Goal: Share content: Share content

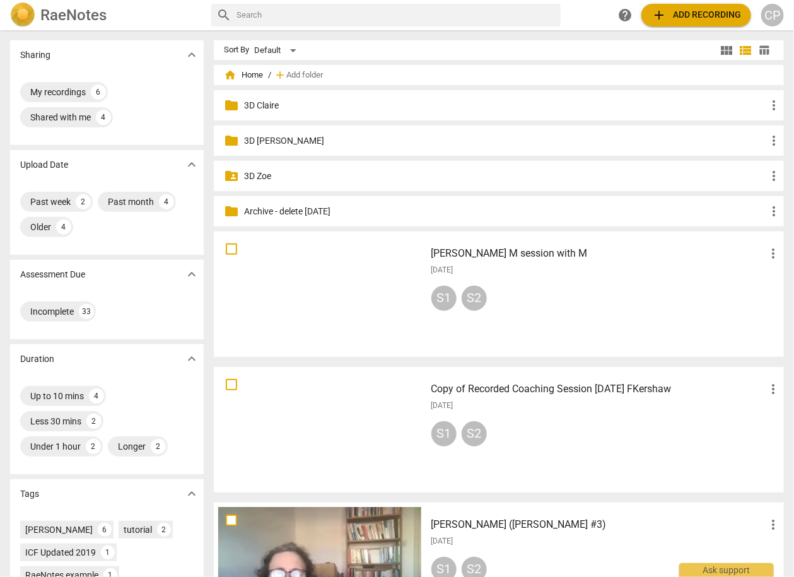
click at [270, 106] on p "3D Claire" at bounding box center [505, 105] width 522 height 13
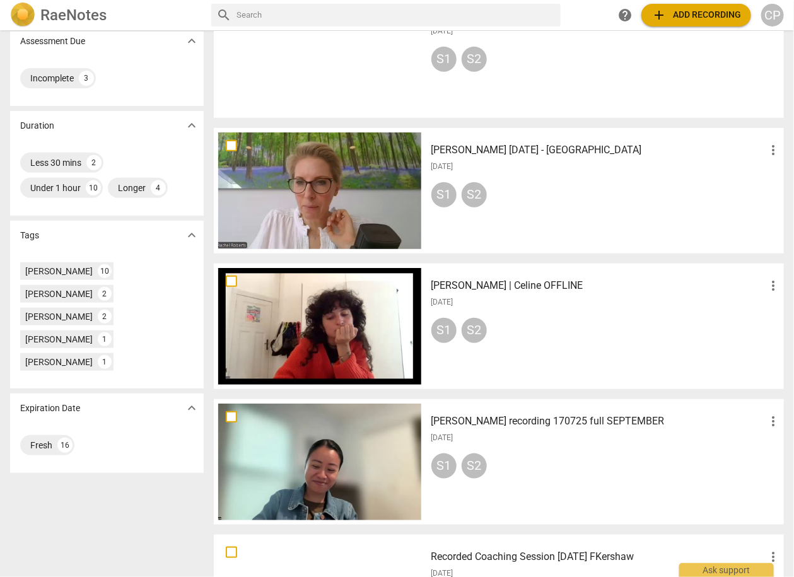
scroll to position [252, 0]
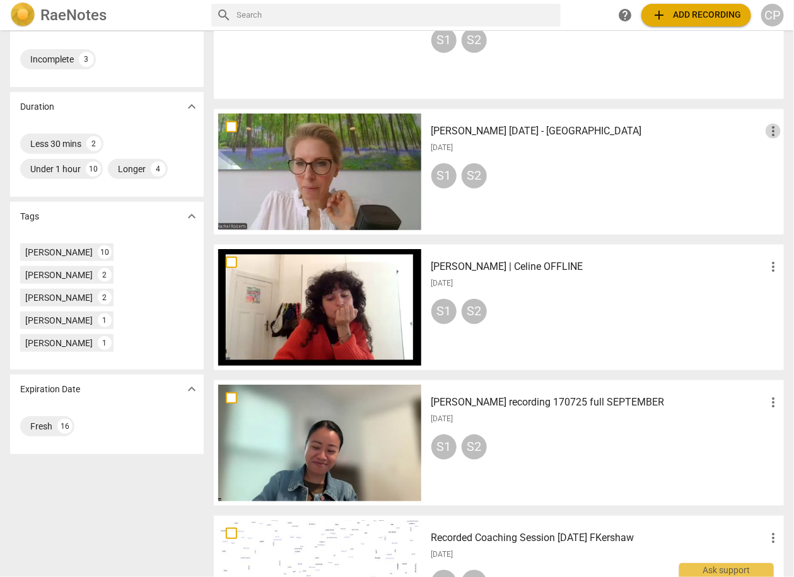
click at [770, 125] on span "more_vert" at bounding box center [772, 131] width 15 height 15
click at [507, 127] on div at bounding box center [397, 288] width 794 height 577
click at [456, 130] on h3 "[PERSON_NAME] [DATE] - [GEOGRAPHIC_DATA]" at bounding box center [598, 131] width 334 height 15
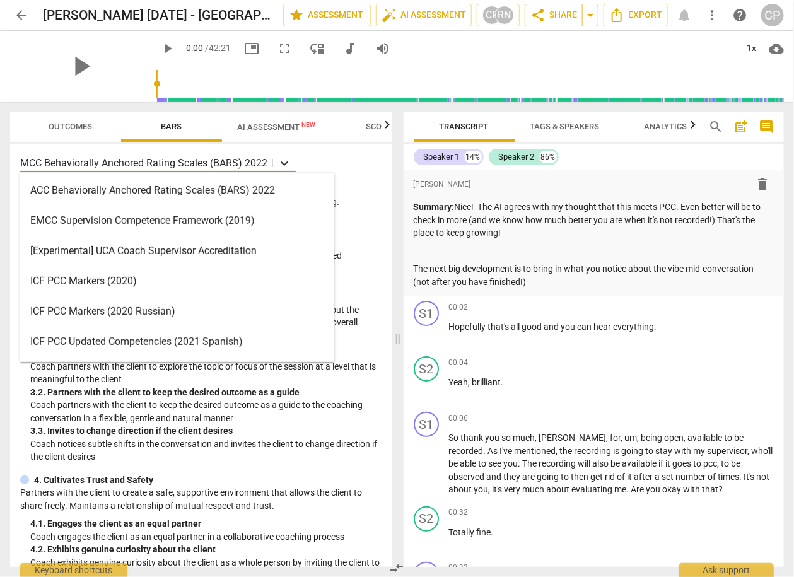
click at [288, 161] on icon at bounding box center [284, 163] width 13 height 13
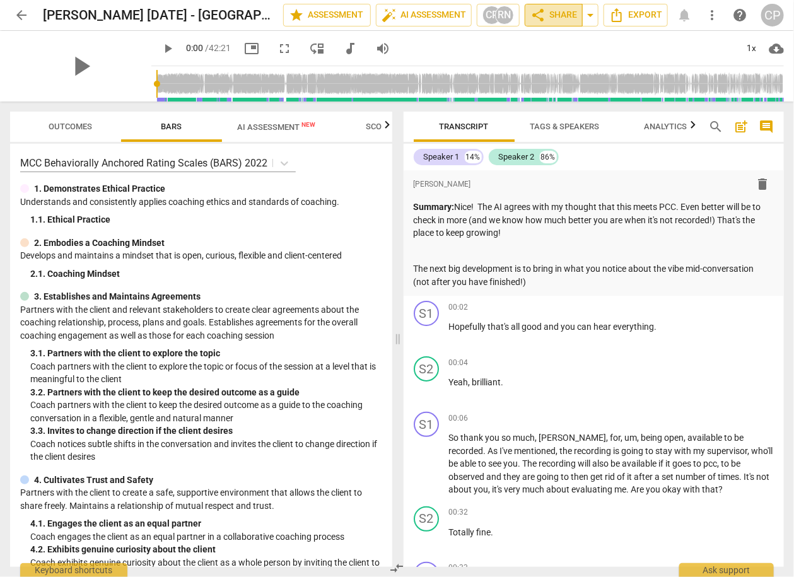
click at [554, 17] on span "share Share" at bounding box center [553, 15] width 47 height 15
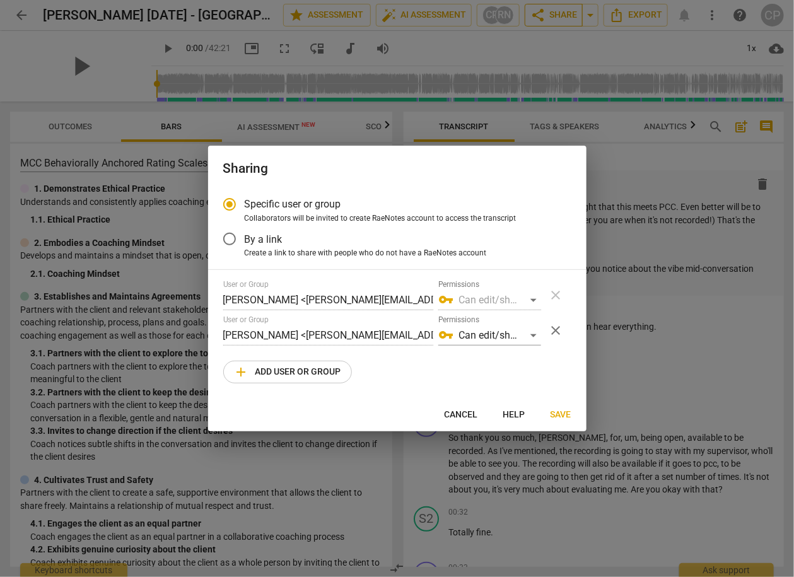
radio input "false"
click at [228, 241] on input "By a link" at bounding box center [229, 239] width 30 height 30
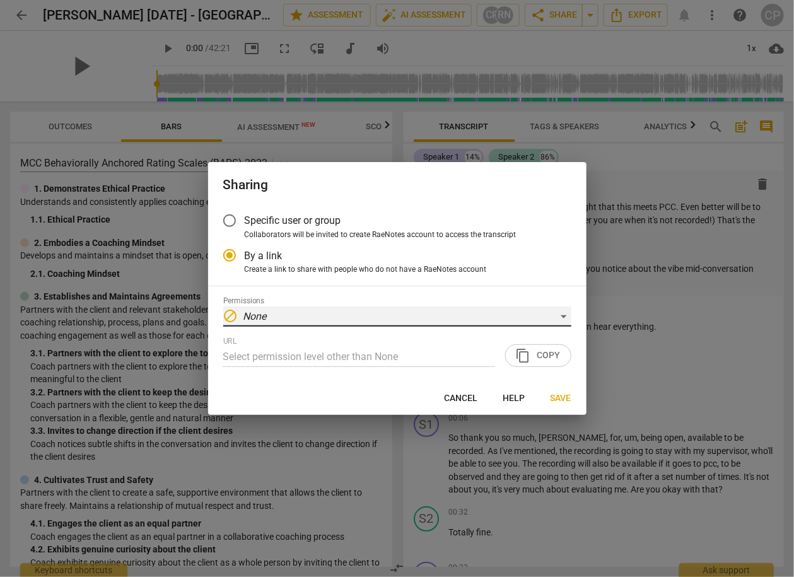
click at [544, 311] on div "block None" at bounding box center [397, 316] width 348 height 20
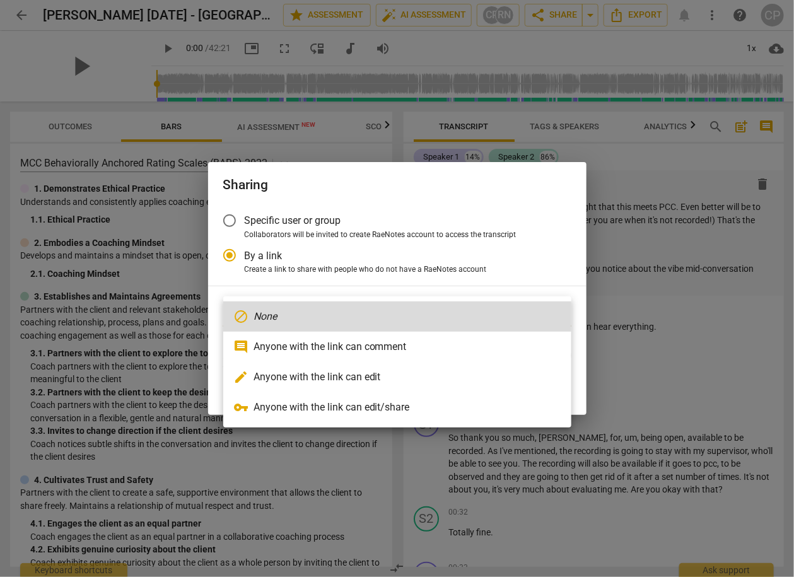
click at [432, 403] on li "vpn_key Anyone with the link can edit/share" at bounding box center [397, 407] width 348 height 30
radio input "false"
type input "[URL][DOMAIN_NAME]"
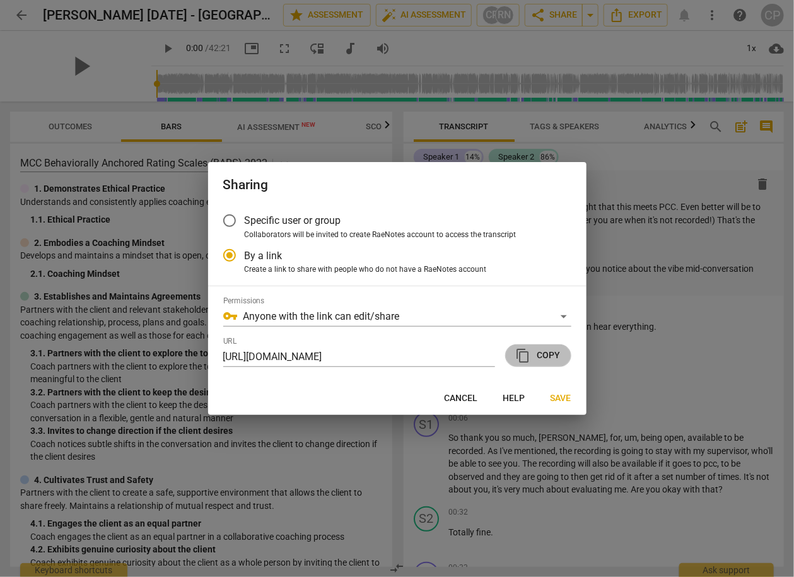
drag, startPoint x: 545, startPoint y: 358, endPoint x: 555, endPoint y: 384, distance: 27.5
click at [545, 357] on span "content_copy Copy" at bounding box center [538, 355] width 45 height 15
drag, startPoint x: 560, startPoint y: 405, endPoint x: 455, endPoint y: 391, distance: 106.2
click at [560, 405] on button "Save" at bounding box center [560, 398] width 41 height 23
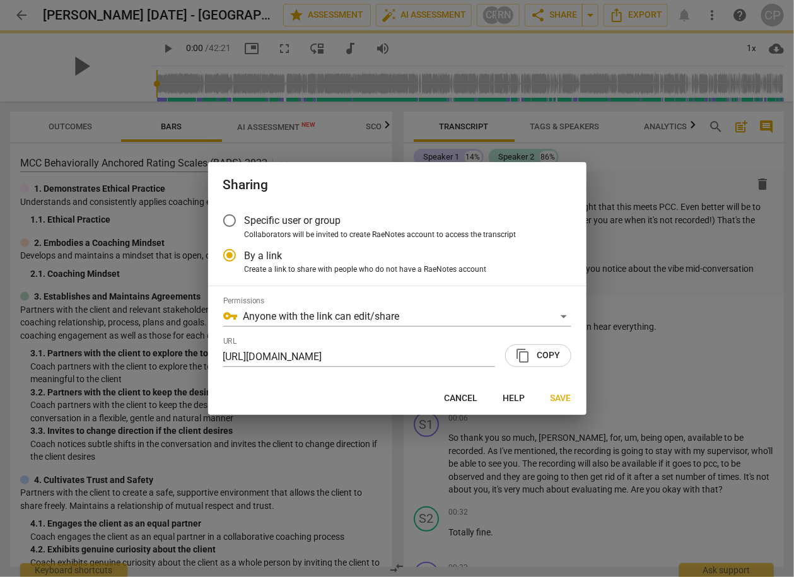
radio input "false"
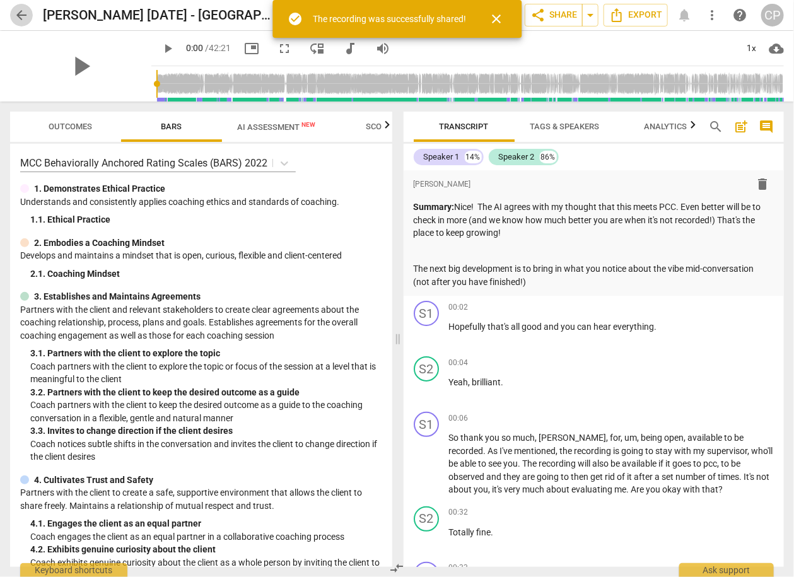
click at [22, 16] on span "arrow_back" at bounding box center [21, 15] width 15 height 15
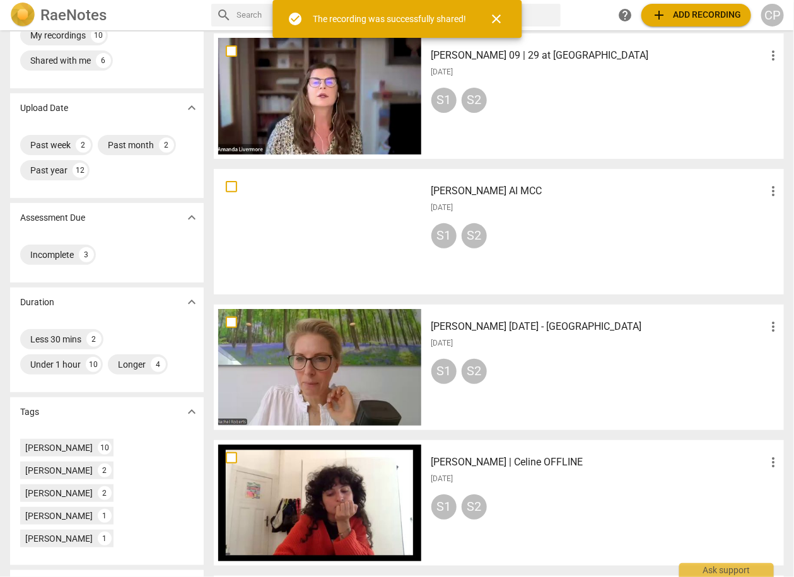
scroll to position [101, 0]
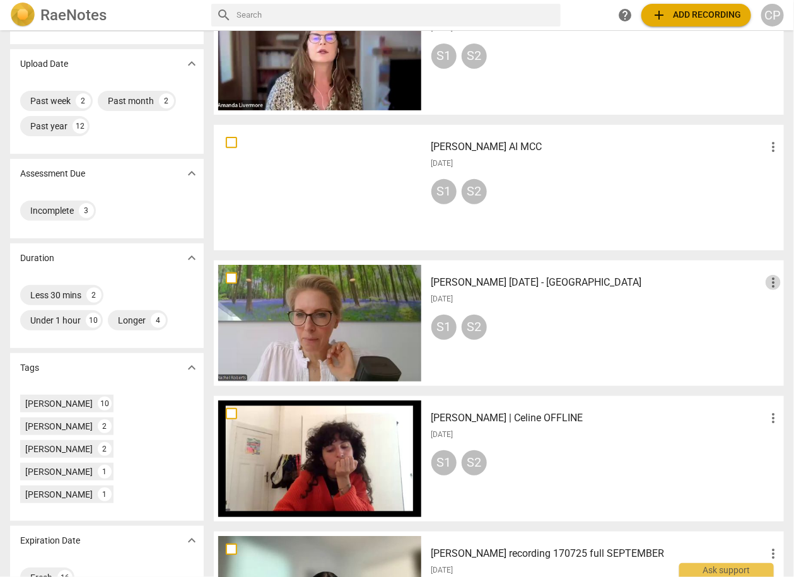
click at [767, 279] on span "more_vert" at bounding box center [772, 282] width 15 height 15
click at [764, 282] on li "Move" at bounding box center [759, 282] width 48 height 30
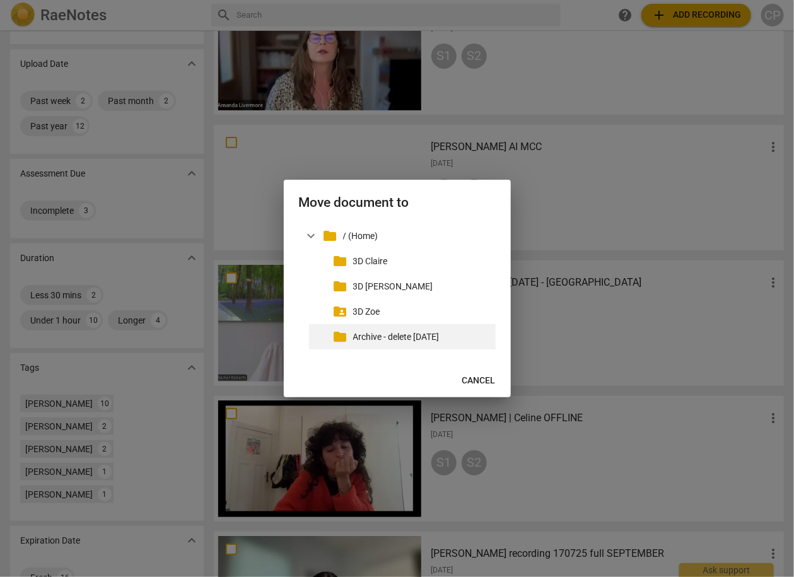
click at [386, 337] on p "Archive - delete [DATE]" at bounding box center [421, 336] width 137 height 13
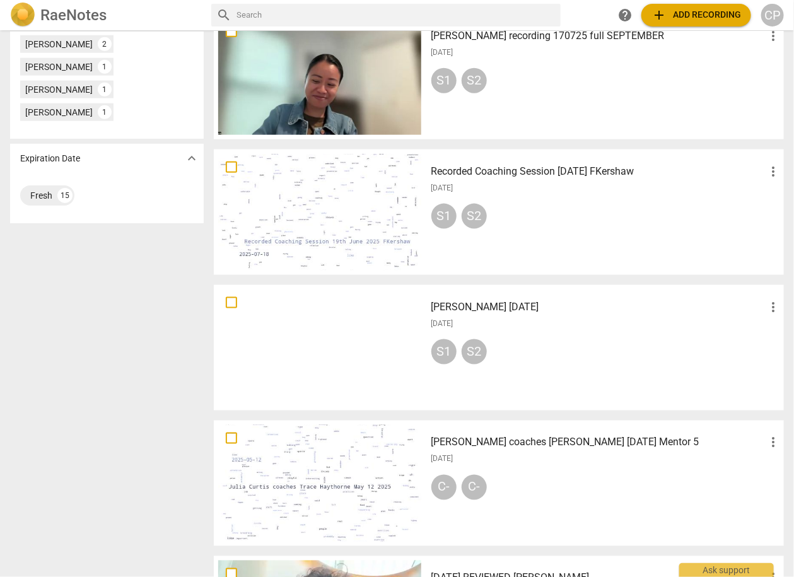
scroll to position [504, 0]
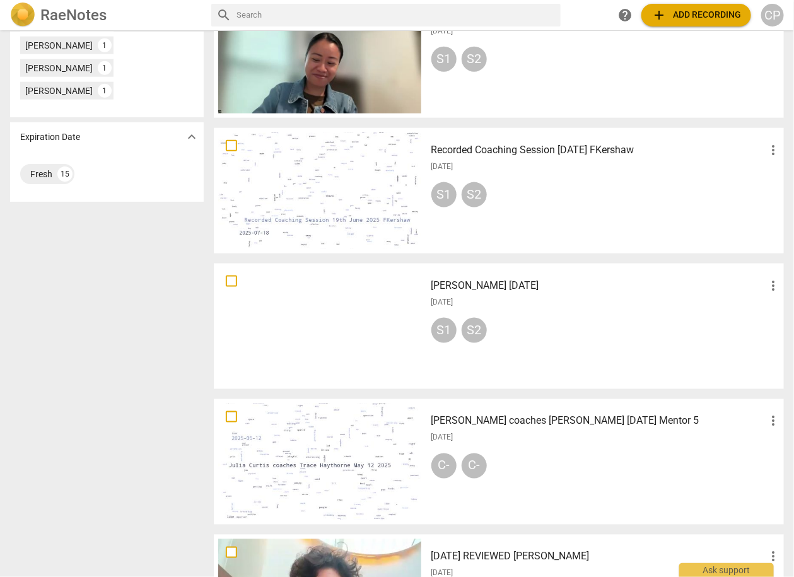
click at [513, 149] on h3 "Recorded Coaching Session [DATE] FKershaw" at bounding box center [598, 149] width 334 height 15
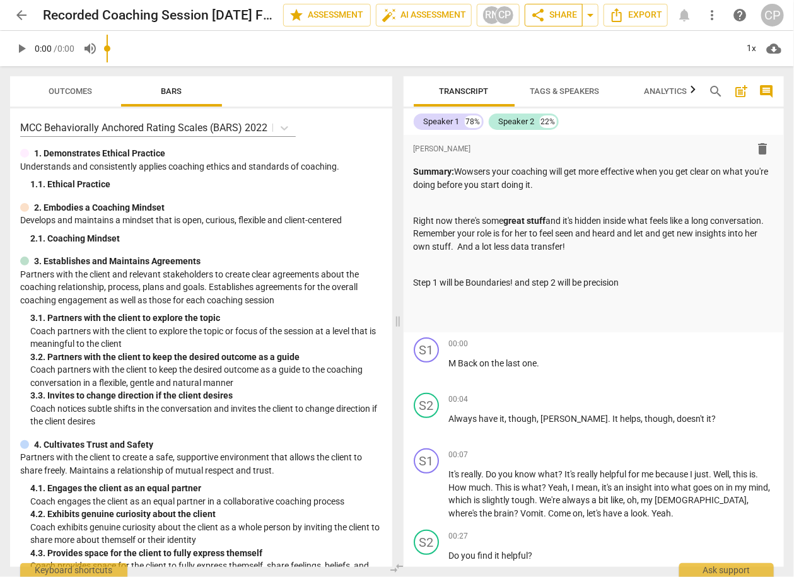
click at [558, 14] on span "share Share" at bounding box center [553, 15] width 47 height 15
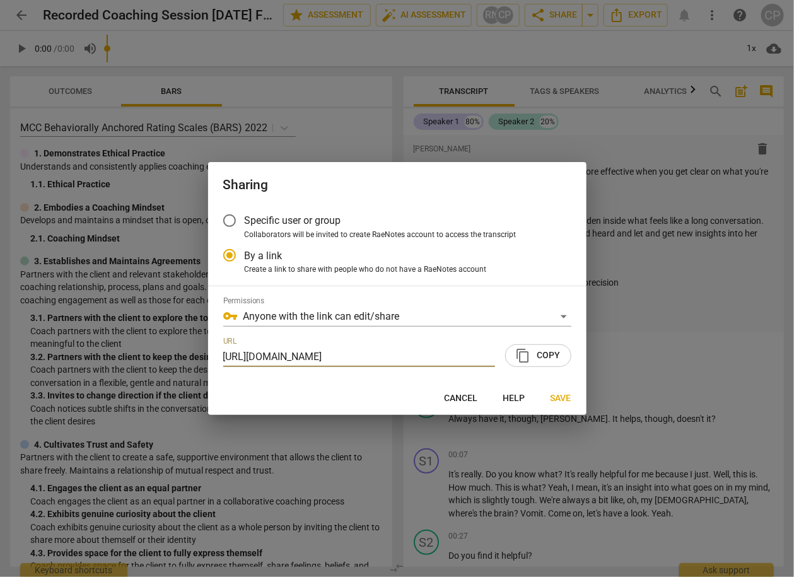
scroll to position [0, 61]
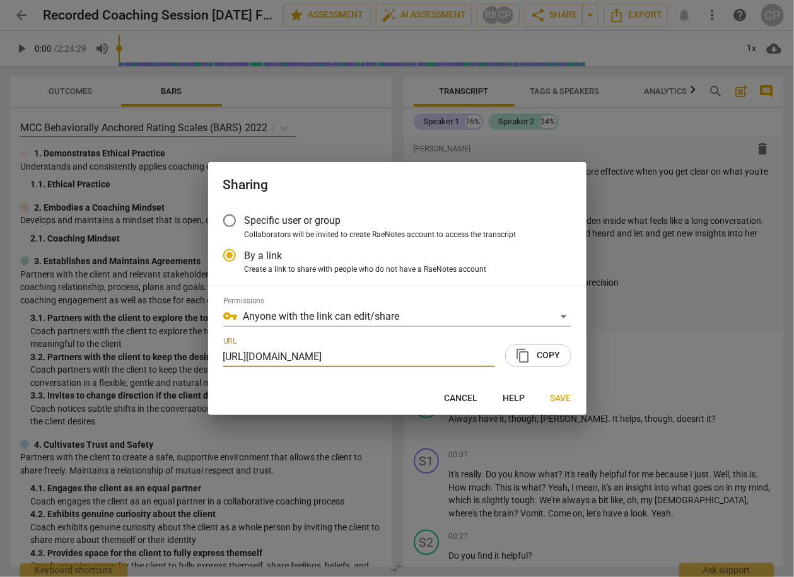
click at [534, 362] on span "content_copy Copy" at bounding box center [538, 355] width 45 height 15
click at [564, 403] on span "Save" at bounding box center [560, 398] width 21 height 13
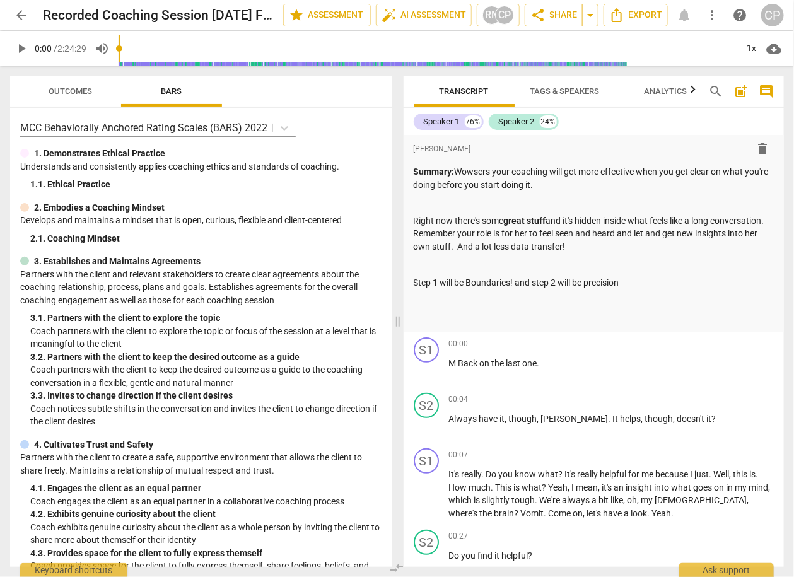
radio input "false"
click at [26, 18] on span "arrow_back" at bounding box center [21, 15] width 15 height 15
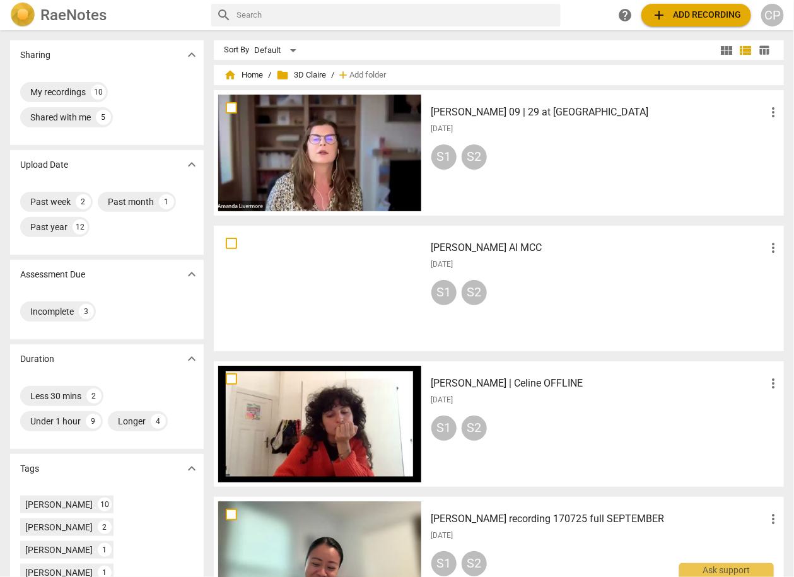
click at [769, 245] on span "more_vert" at bounding box center [772, 247] width 15 height 15
drag, startPoint x: 495, startPoint y: 246, endPoint x: 581, endPoint y: 284, distance: 93.5
click at [581, 284] on div at bounding box center [397, 288] width 794 height 577
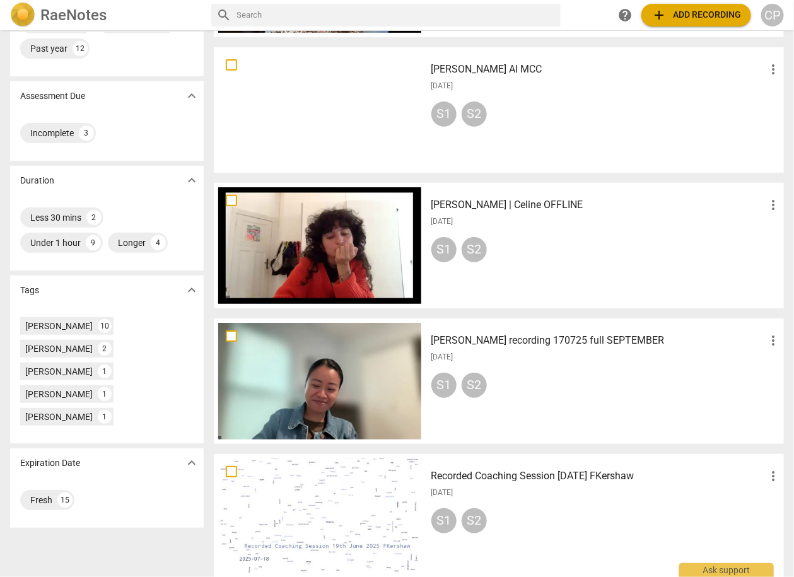
scroll to position [177, 0]
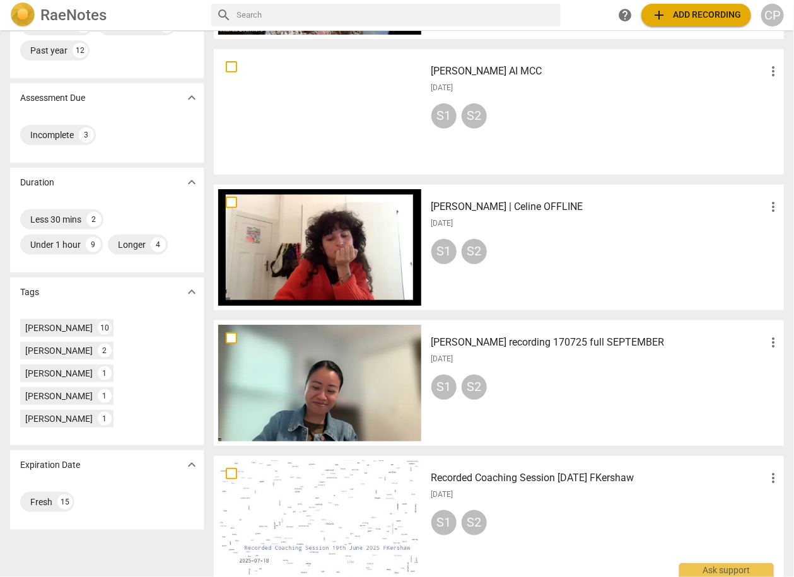
click at [502, 342] on h3 "[PERSON_NAME] recording 170725 full SEPTEMBER" at bounding box center [598, 342] width 334 height 15
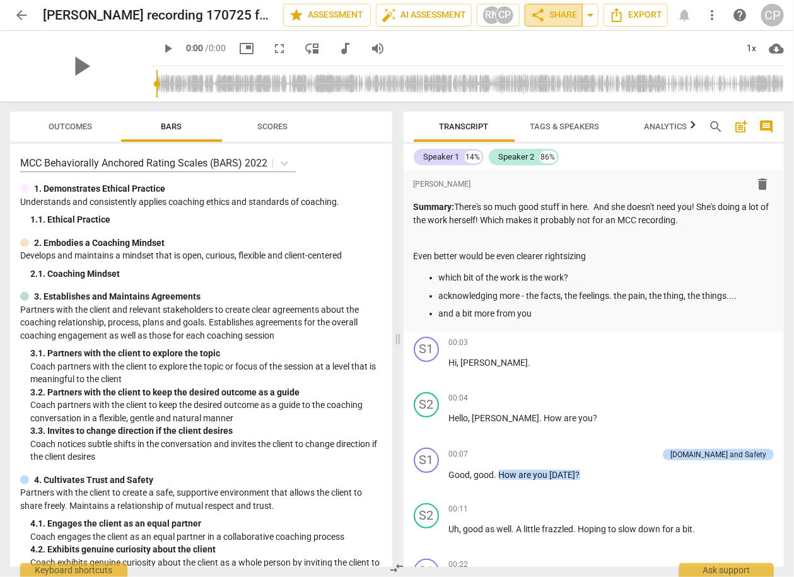
click at [567, 10] on span "share Share" at bounding box center [553, 15] width 47 height 15
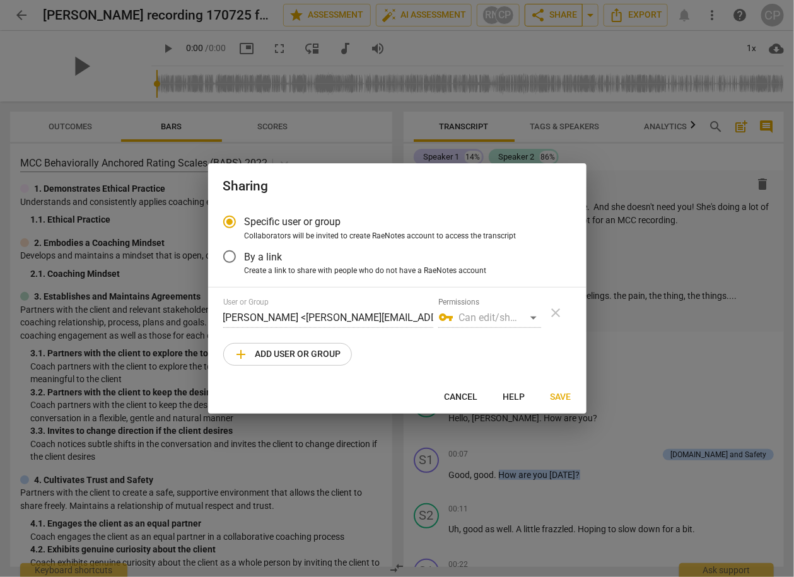
radio input "false"
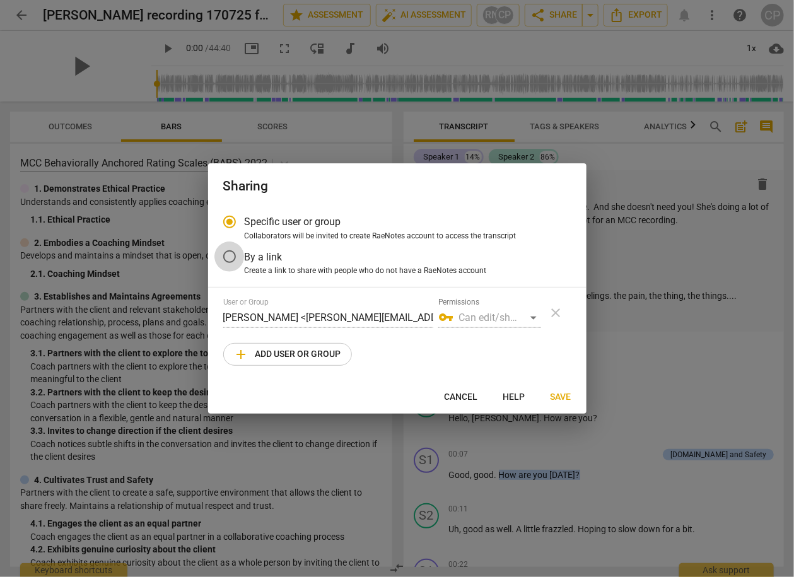
drag, startPoint x: 229, startPoint y: 258, endPoint x: 240, endPoint y: 255, distance: 11.8
click at [229, 257] on input "By a link" at bounding box center [229, 256] width 30 height 30
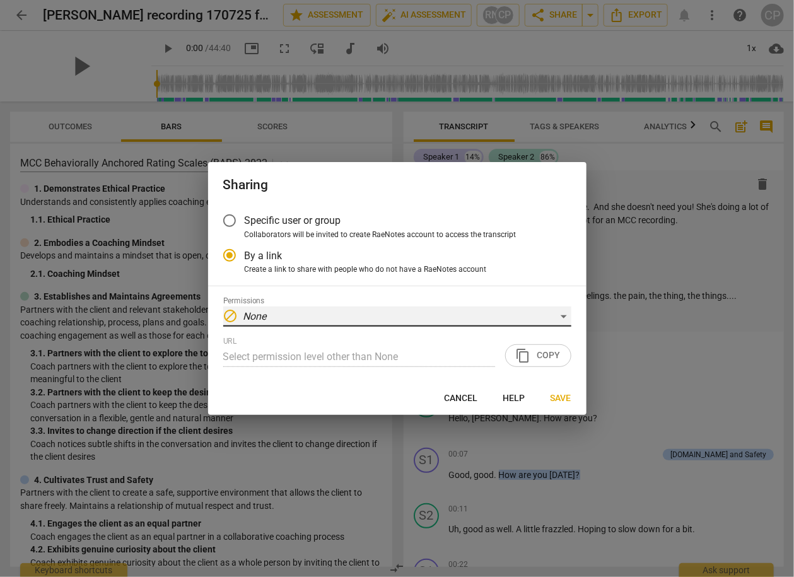
click at [446, 321] on div "block None" at bounding box center [397, 316] width 348 height 20
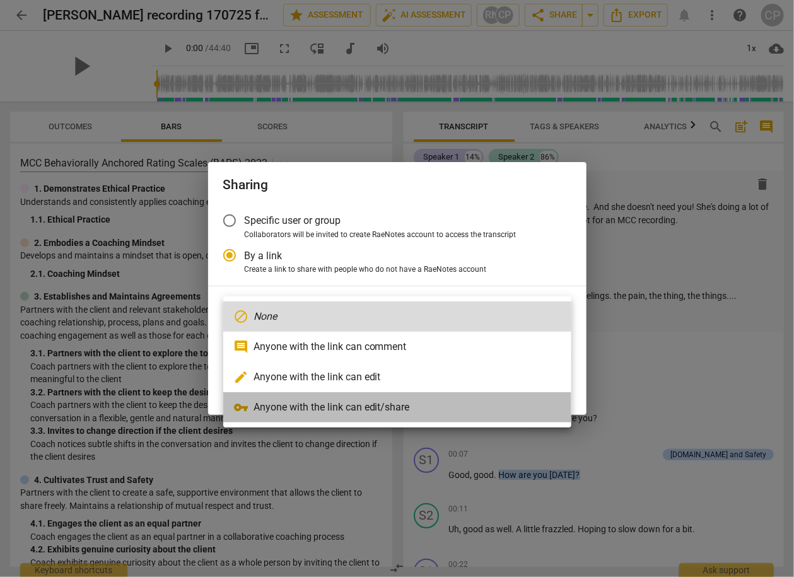
click at [391, 407] on li "vpn_key Anyone with the link can edit/share" at bounding box center [397, 407] width 348 height 30
radio input "false"
type input "[URL][DOMAIN_NAME]"
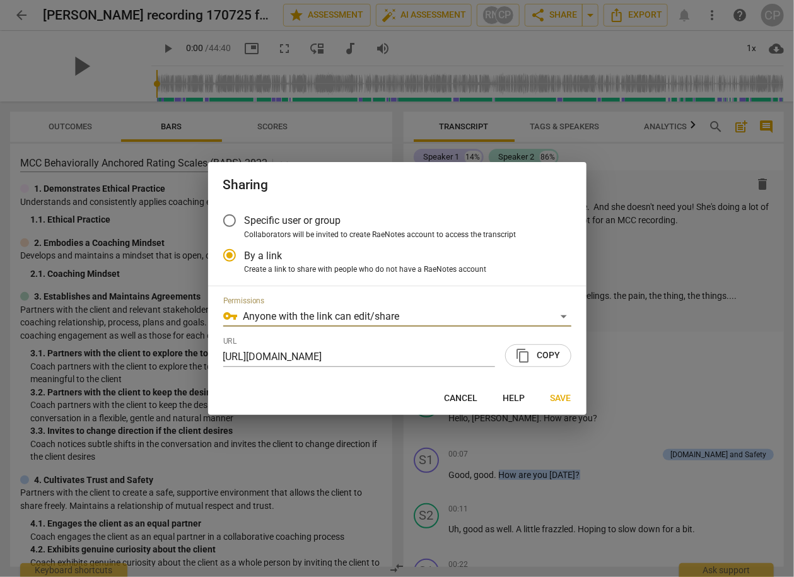
click at [535, 360] on span "content_copy Copy" at bounding box center [538, 355] width 45 height 15
drag, startPoint x: 572, startPoint y: 402, endPoint x: 435, endPoint y: 368, distance: 141.6
click at [567, 398] on button "Save" at bounding box center [560, 398] width 41 height 23
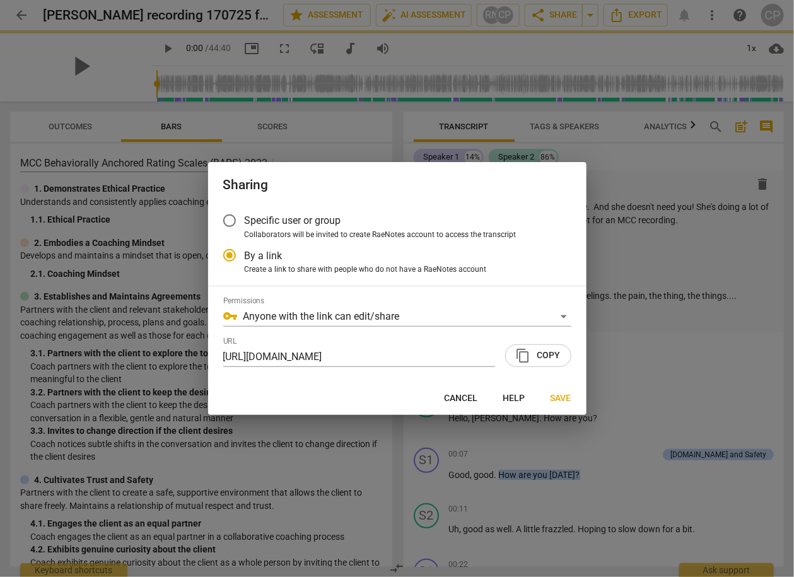
radio input "false"
